Goal: Task Accomplishment & Management: Manage account settings

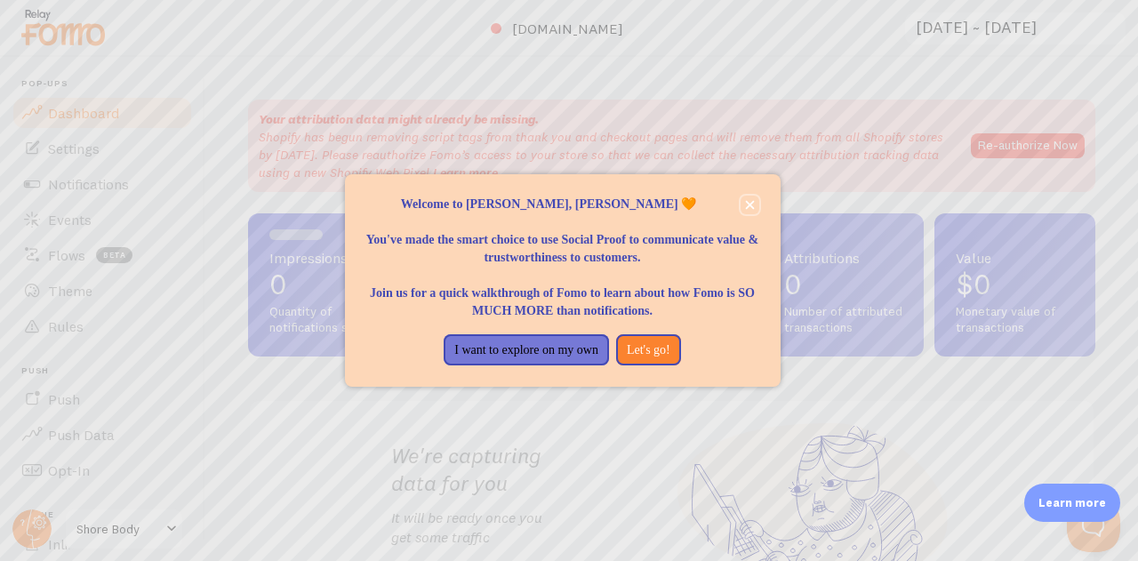
click at [748, 204] on icon "close," at bounding box center [749, 204] width 9 height 9
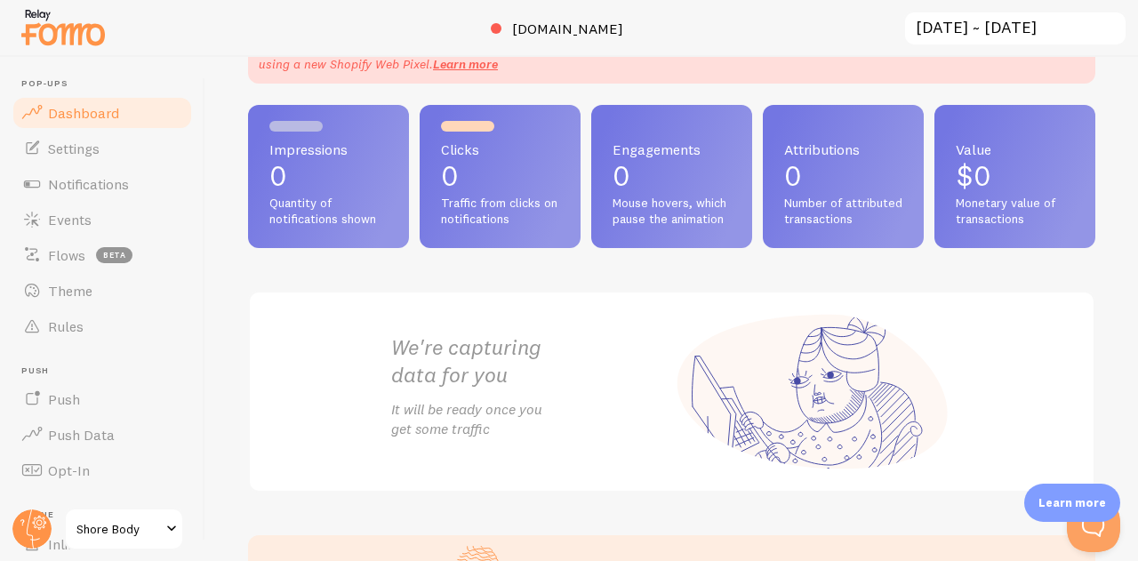
scroll to position [124, 0]
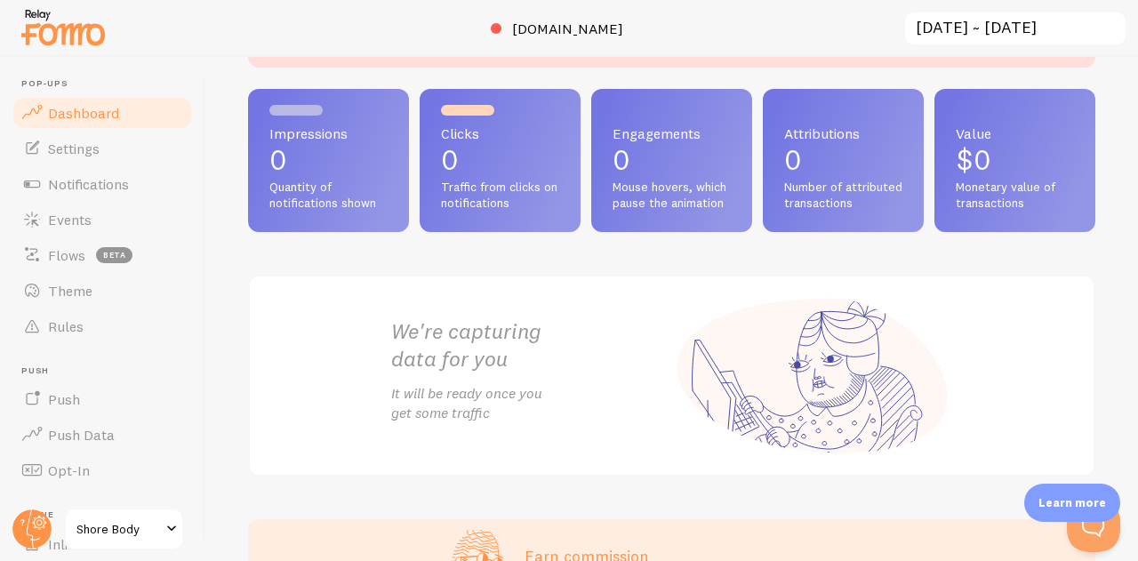
click at [44, 245] on link "Flows beta" at bounding box center [102, 255] width 183 height 36
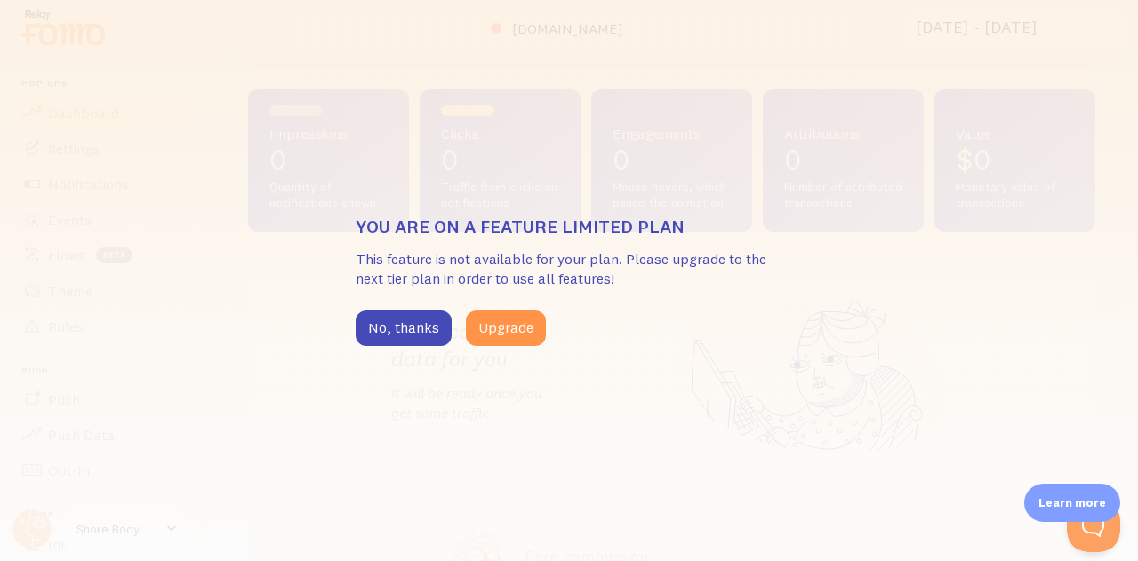
click at [361, 321] on button "No, thanks" at bounding box center [404, 328] width 96 height 36
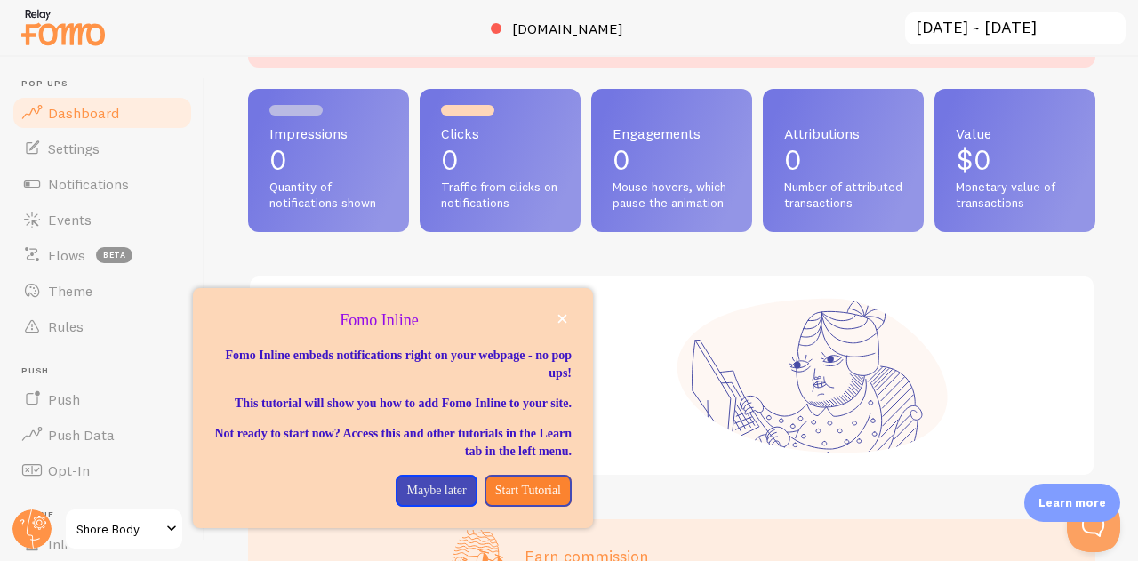
scroll to position [0, 0]
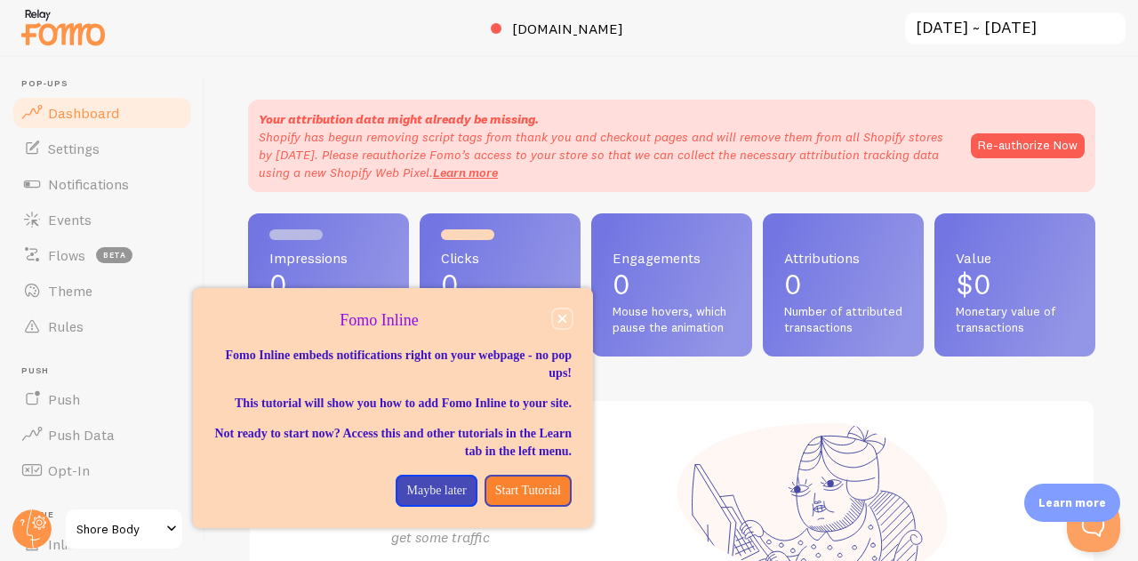
click at [554, 321] on button "close," at bounding box center [562, 318] width 19 height 19
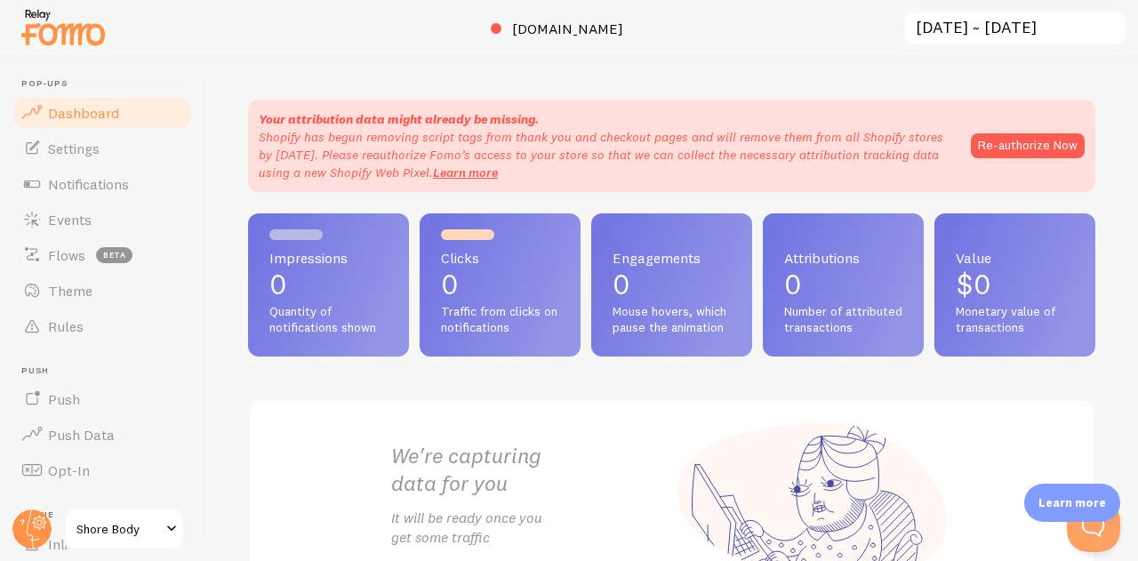
click at [16, 523] on circle at bounding box center [31, 528] width 39 height 39
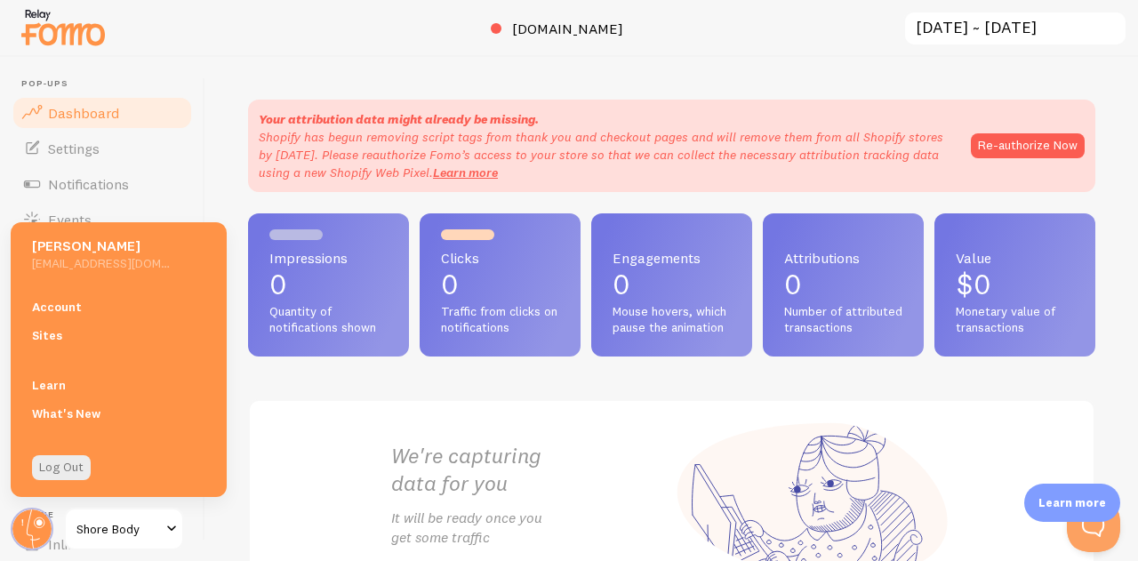
click at [20, 533] on circle at bounding box center [31, 528] width 39 height 39
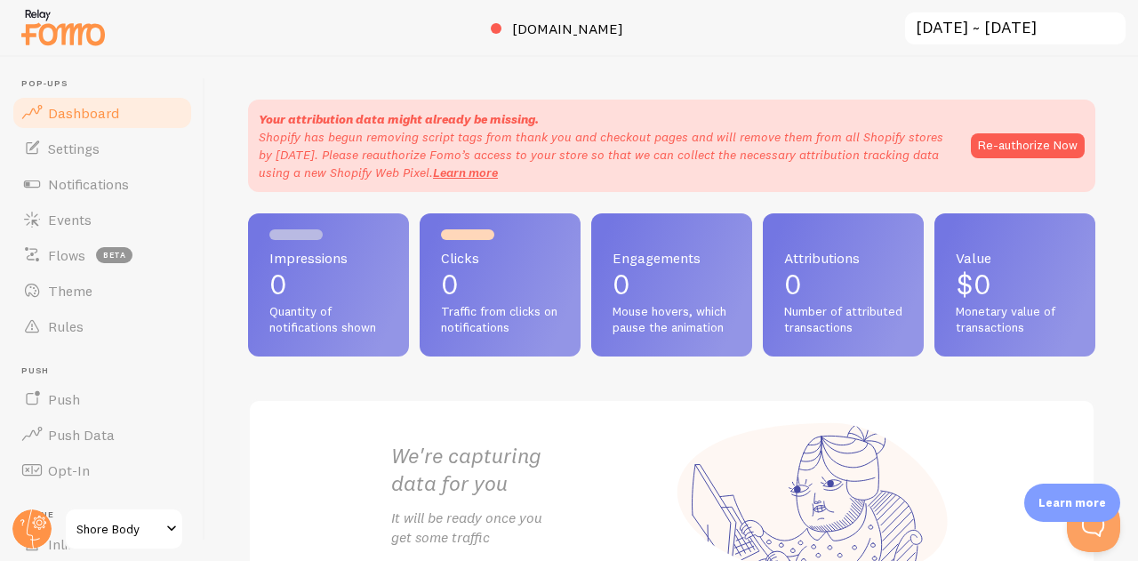
click at [26, 253] on span at bounding box center [31, 255] width 21 height 21
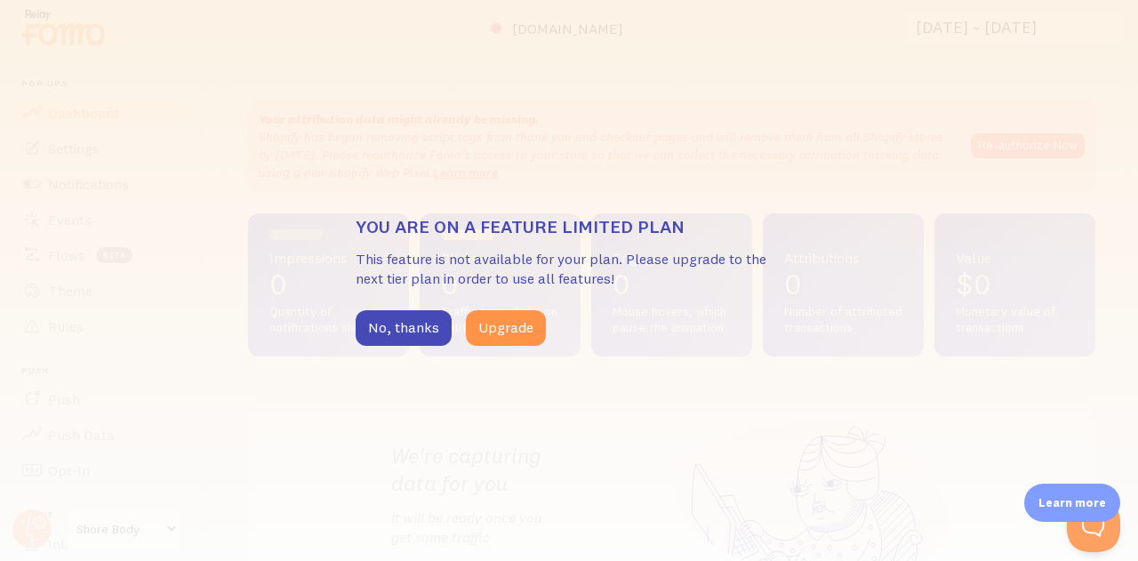
click at [251, 245] on div "You are on a feature limited plan This feature is not available for your plan. …" at bounding box center [569, 280] width 1138 height 561
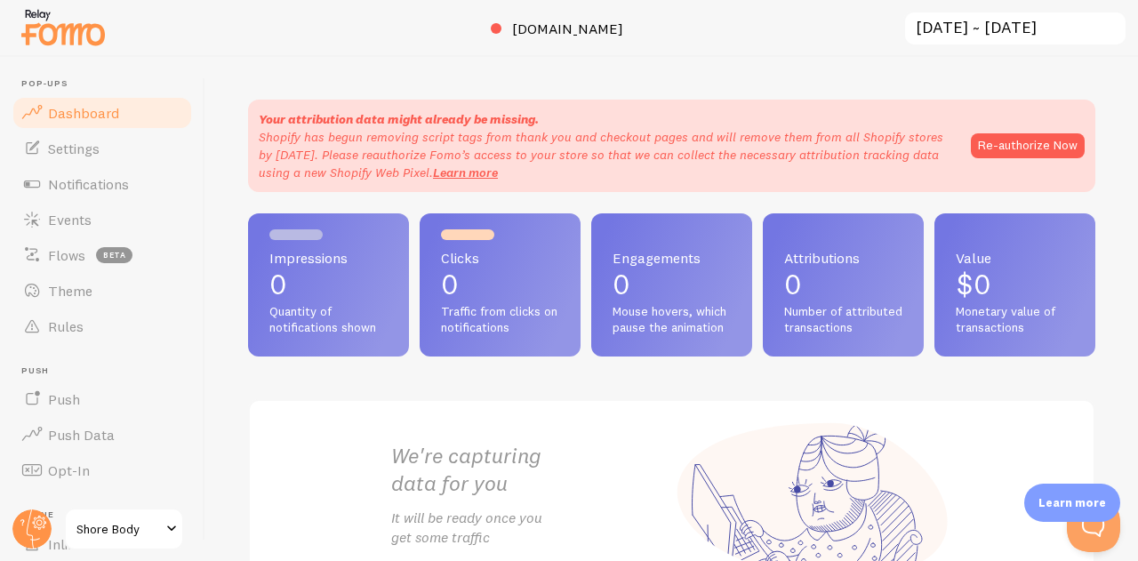
click at [118, 211] on link "Events" at bounding box center [102, 220] width 183 height 36
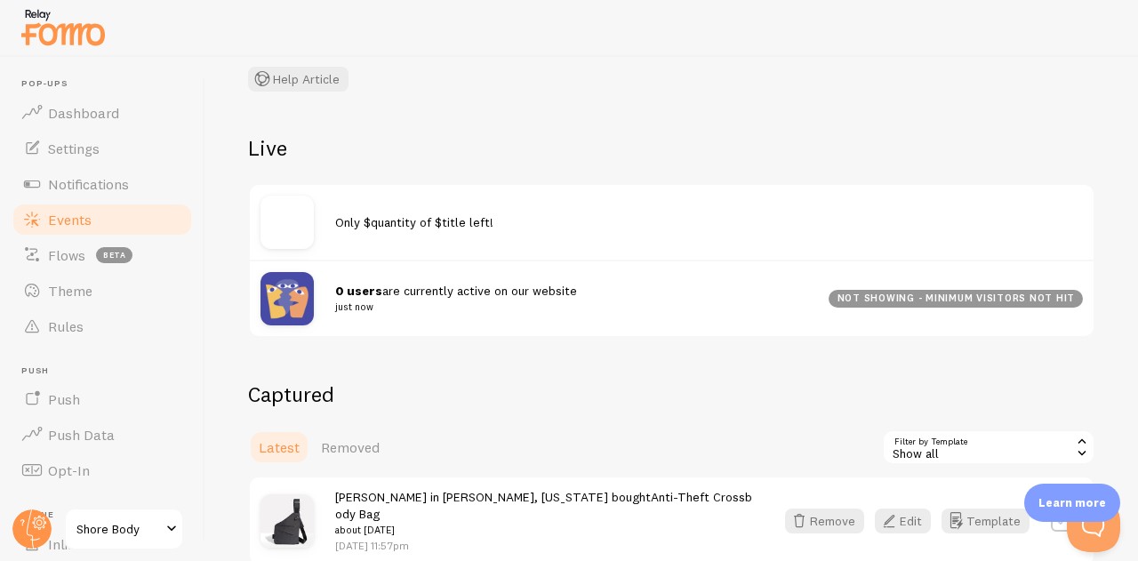
scroll to position [225, 0]
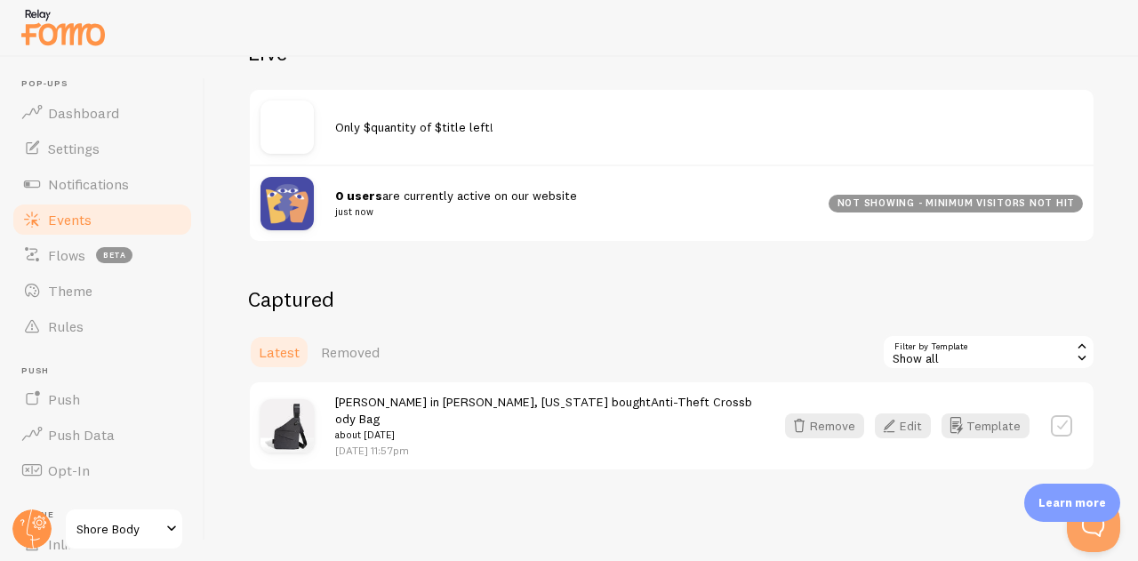
click at [359, 357] on span "Removed" at bounding box center [350, 352] width 59 height 18
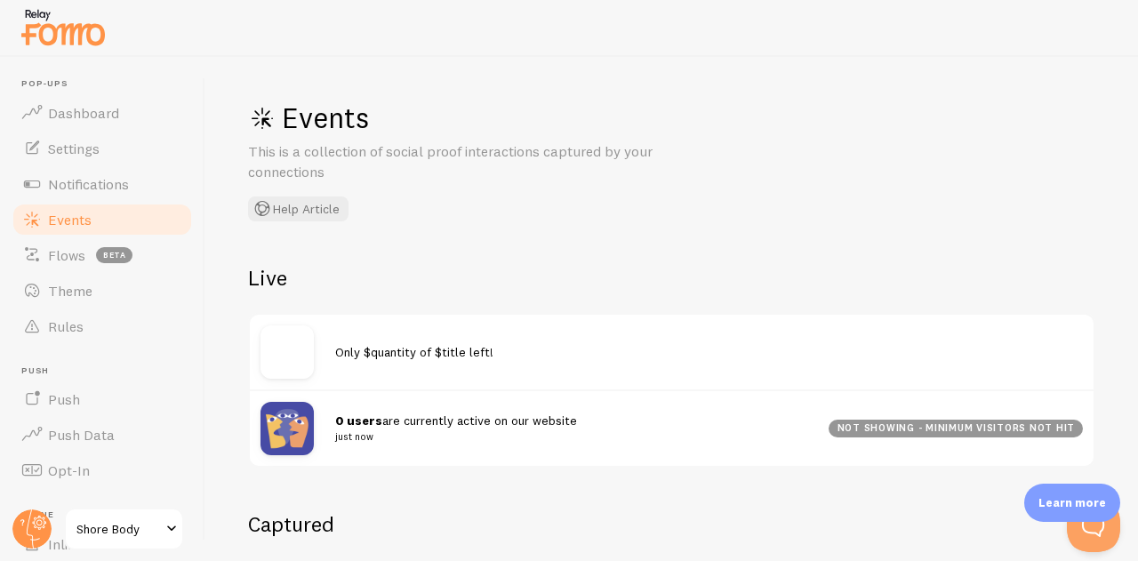
scroll to position [264, 0]
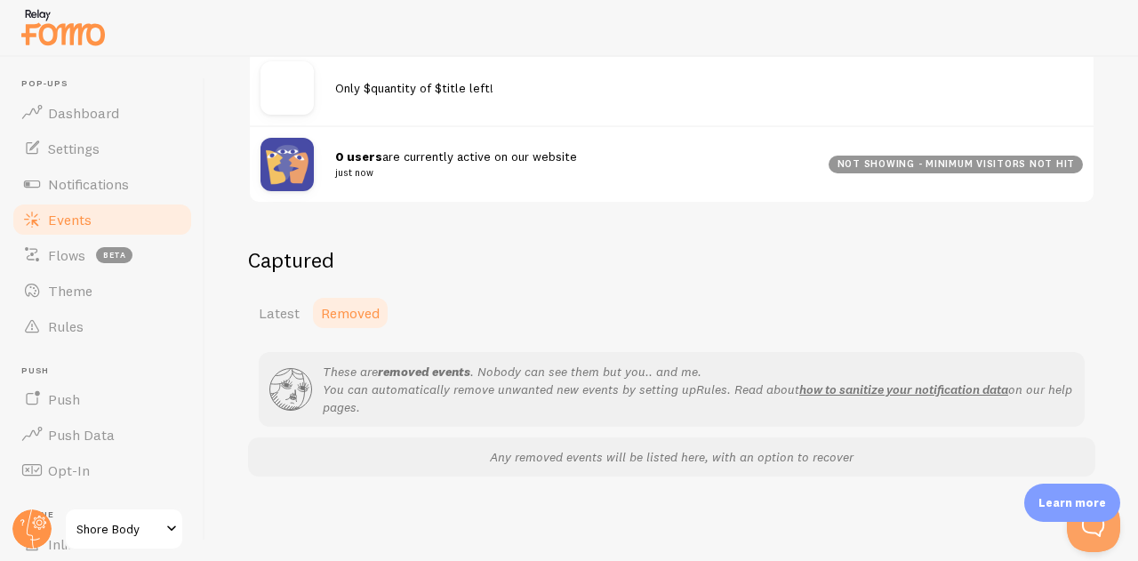
click at [269, 316] on span "Latest" at bounding box center [279, 313] width 41 height 18
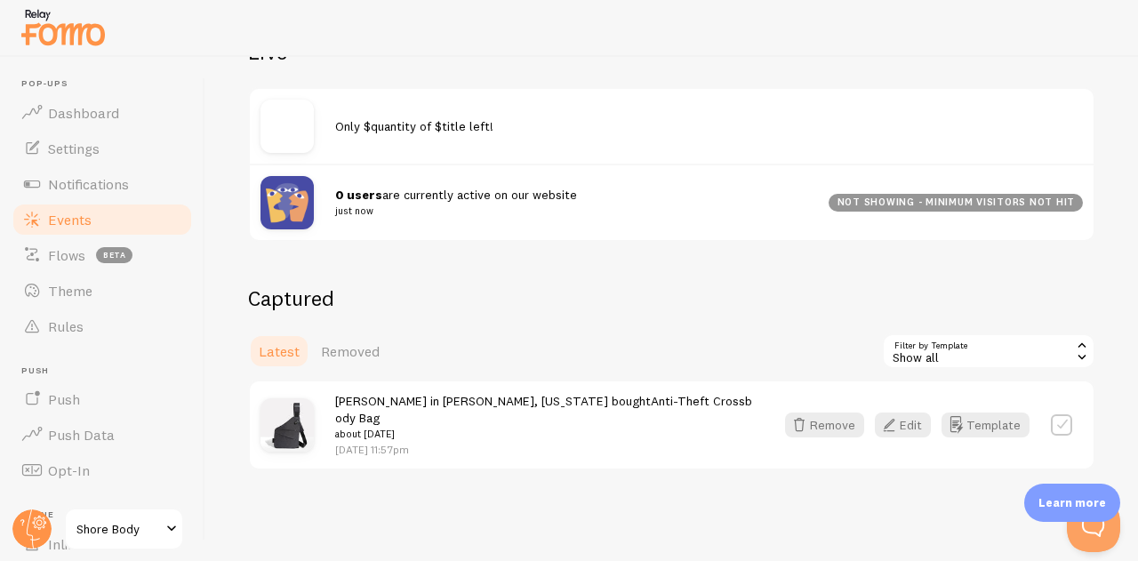
scroll to position [225, 0]
click at [897, 421] on button "Edit" at bounding box center [903, 425] width 56 height 25
